Goal: Task Accomplishment & Management: Use online tool/utility

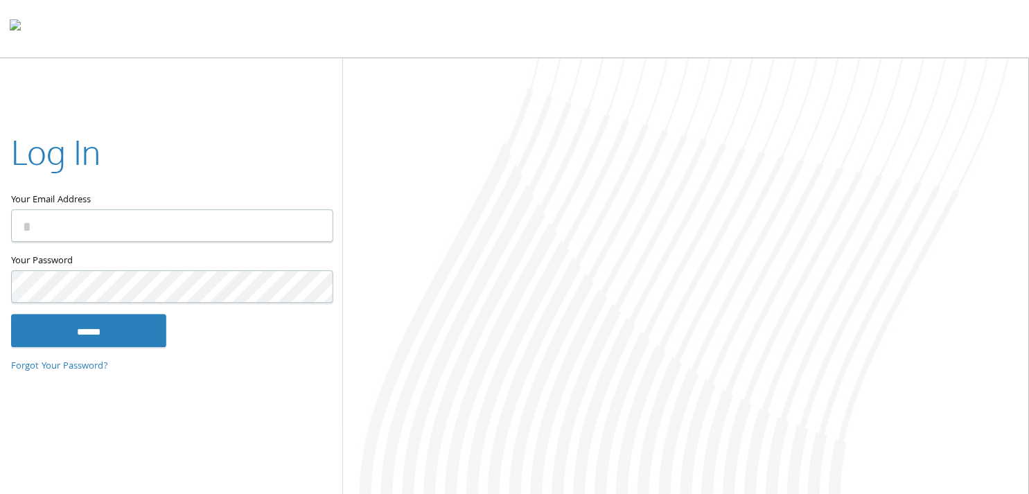
type input "**********"
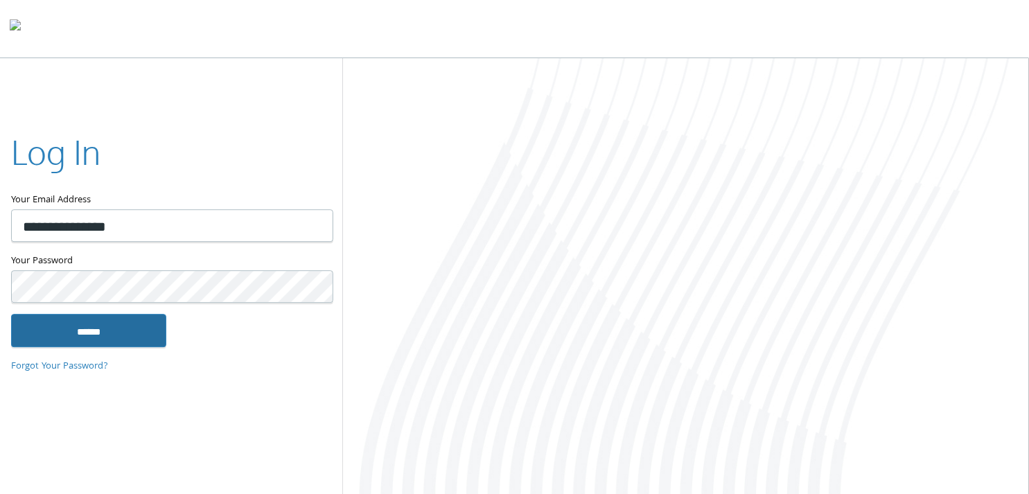
click at [137, 328] on input "******" at bounding box center [88, 330] width 155 height 33
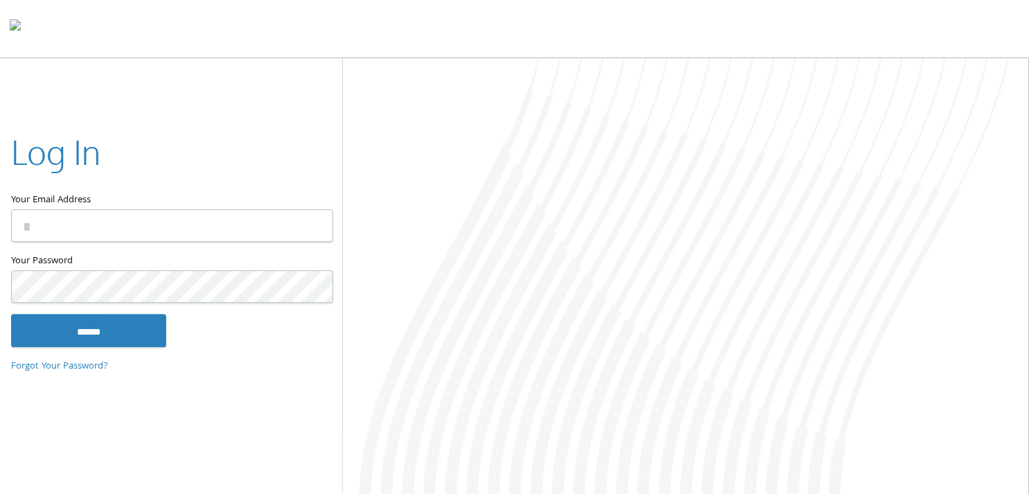
type input "**********"
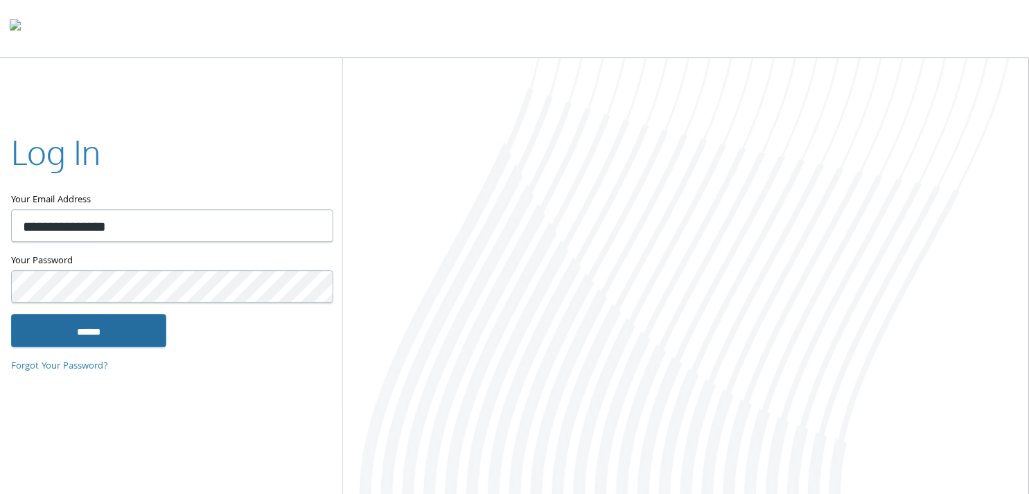
click at [150, 335] on input "******" at bounding box center [88, 330] width 155 height 33
